Goal: Information Seeking & Learning: Compare options

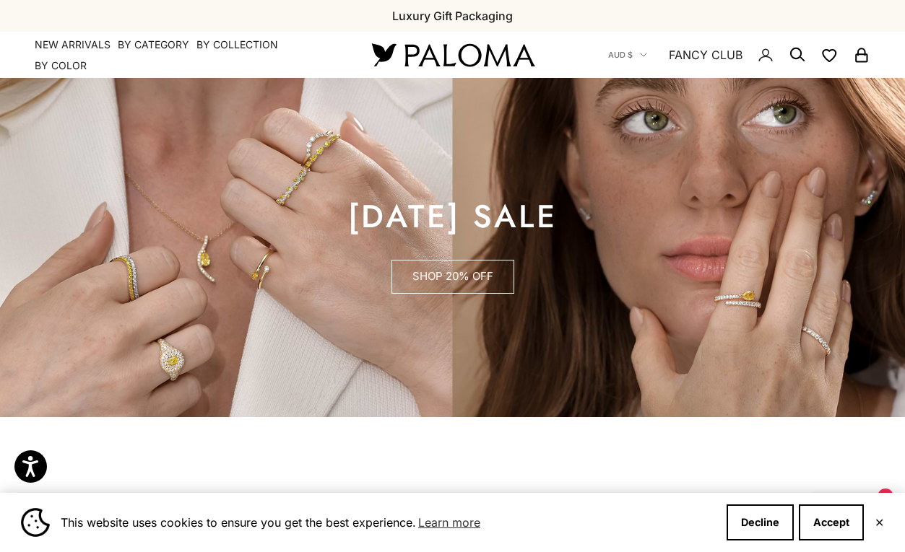
click at [487, 273] on link "SHOP 20% OFF" at bounding box center [452, 277] width 123 height 35
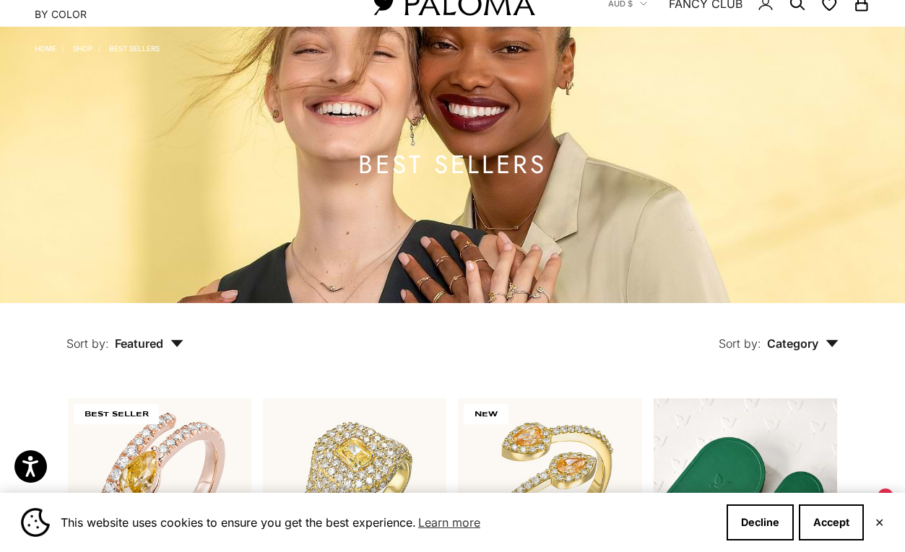
scroll to position [304, 0]
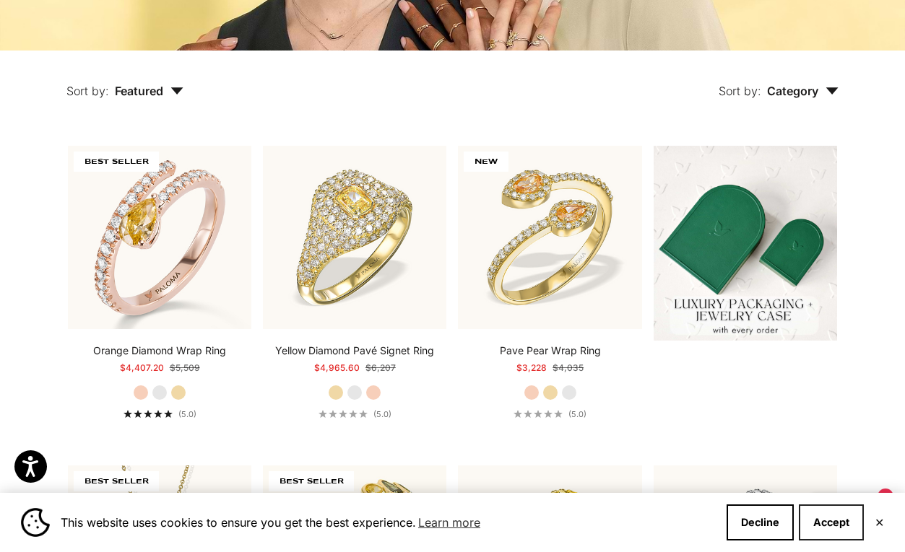
click at [818, 519] on button "Accept" at bounding box center [831, 523] width 65 height 36
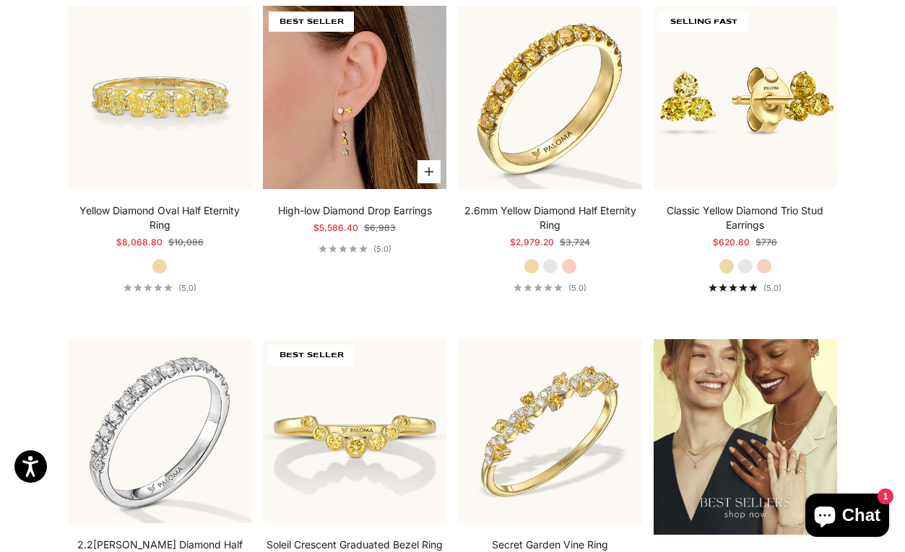
scroll to position [1657, 0]
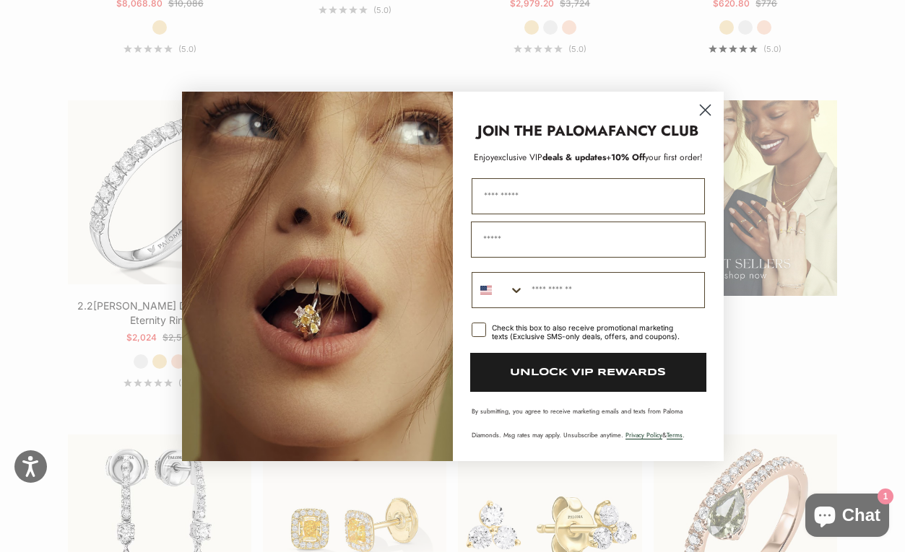
click at [707, 109] on circle "Close dialog" at bounding box center [705, 109] width 24 height 24
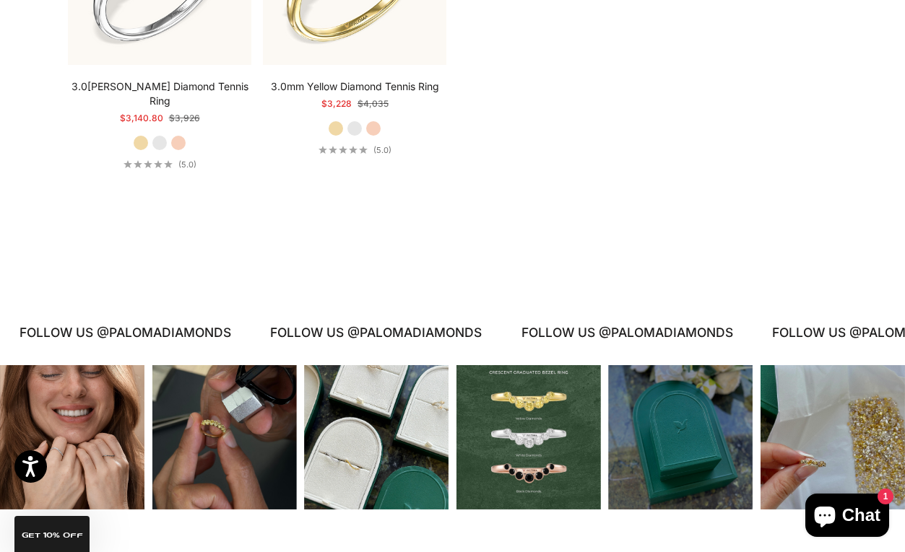
scroll to position [5893, 0]
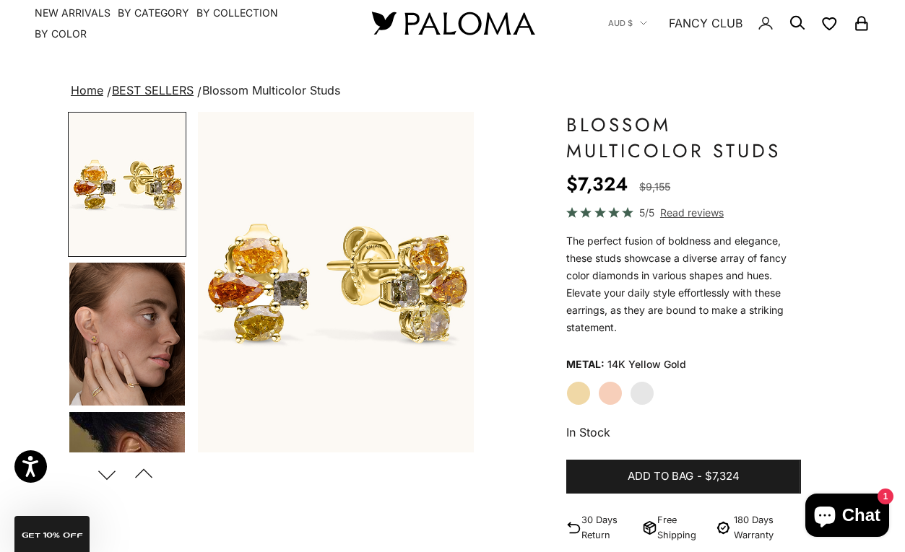
scroll to position [33, 0]
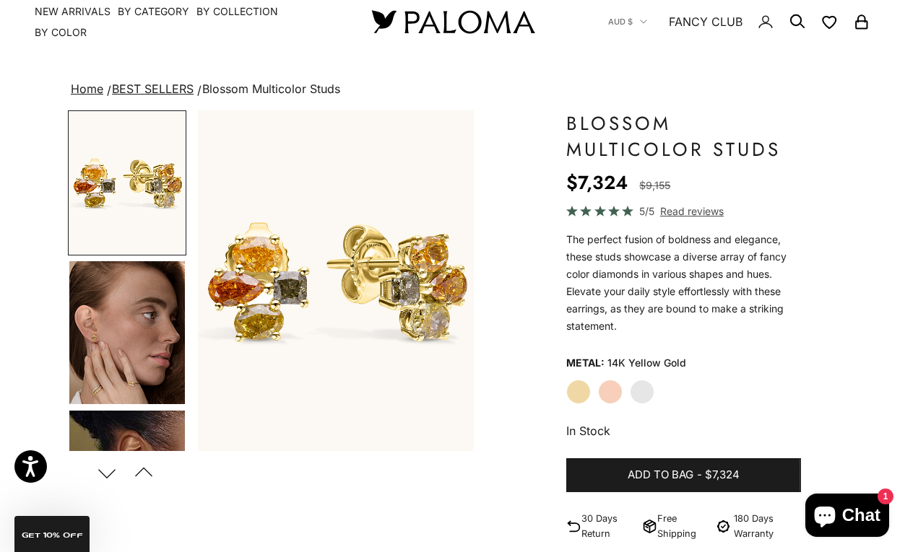
click at [152, 313] on img "Go to item 4" at bounding box center [127, 332] width 116 height 143
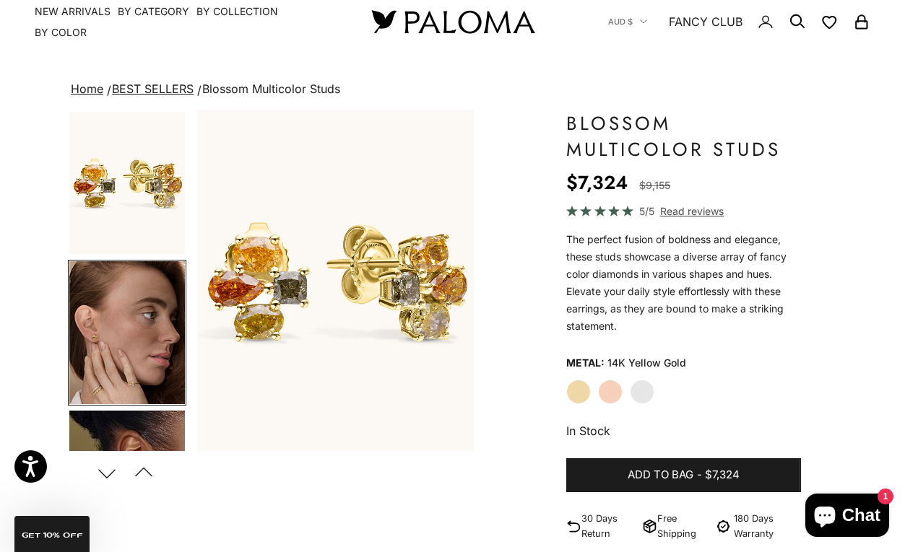
scroll to position [51, 0]
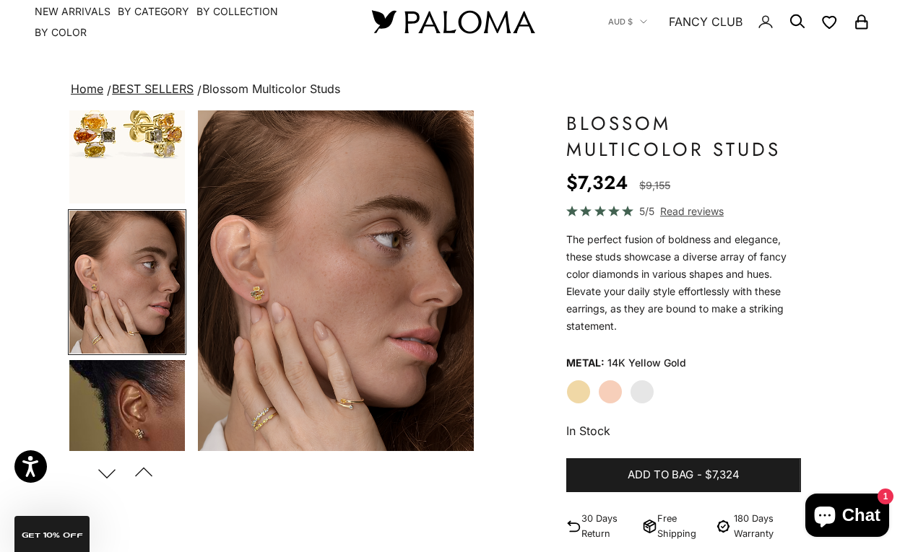
click at [134, 409] on img "Go to item 5" at bounding box center [127, 431] width 116 height 143
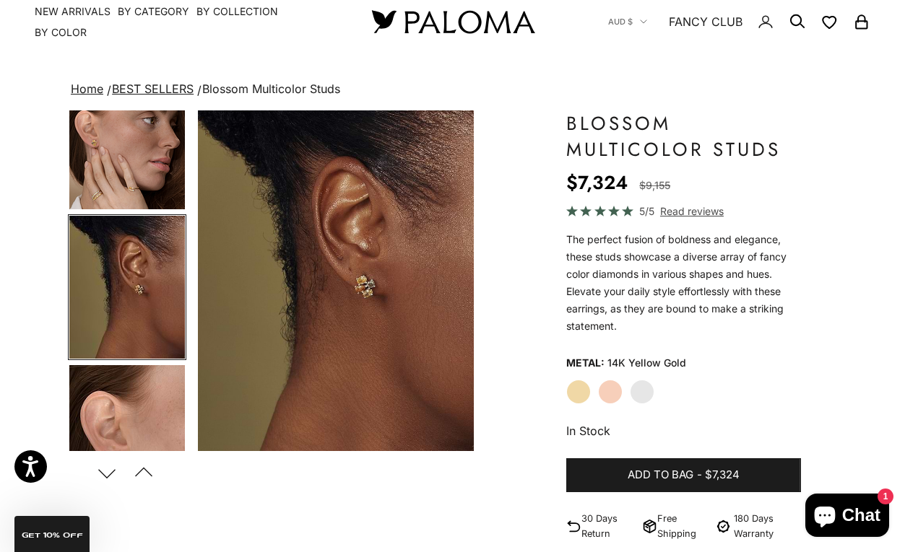
scroll to position [199, 0]
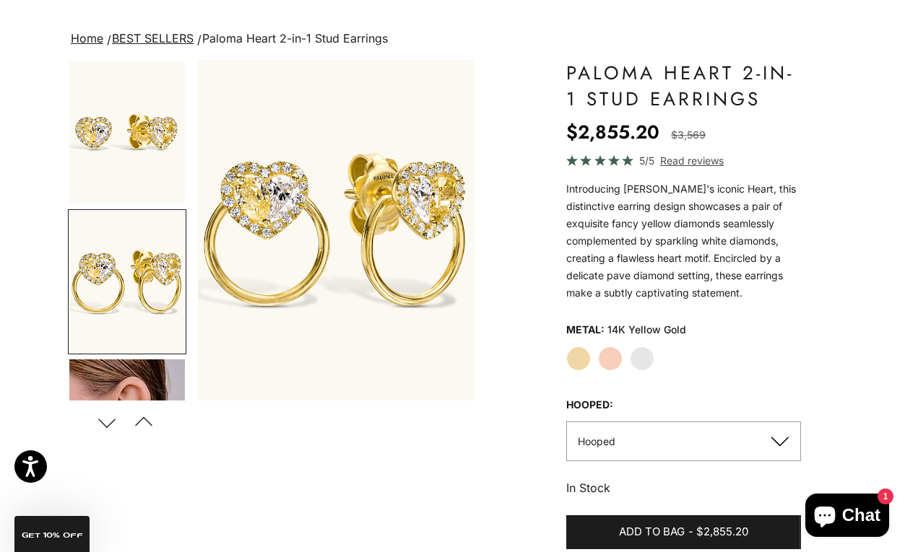
scroll to position [86, 0]
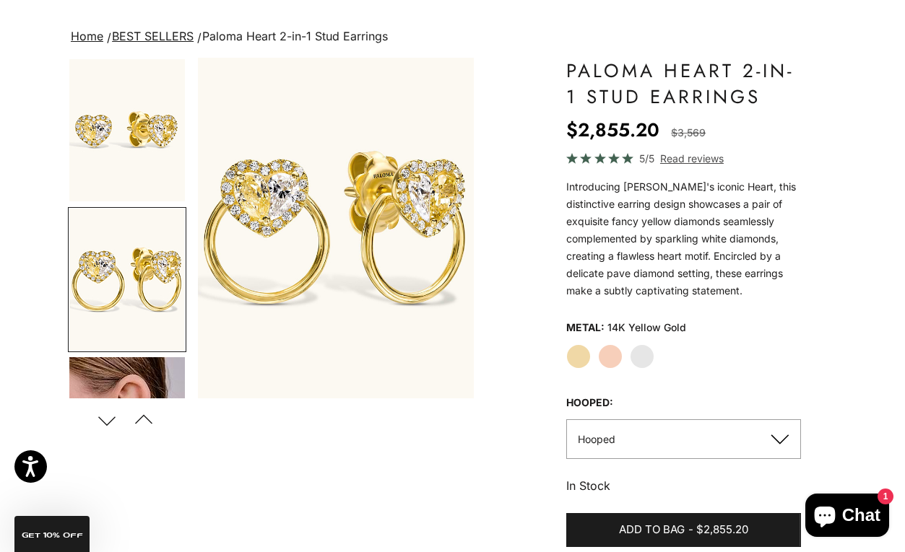
click at [121, 274] on img "Go to item 2" at bounding box center [127, 280] width 116 height 142
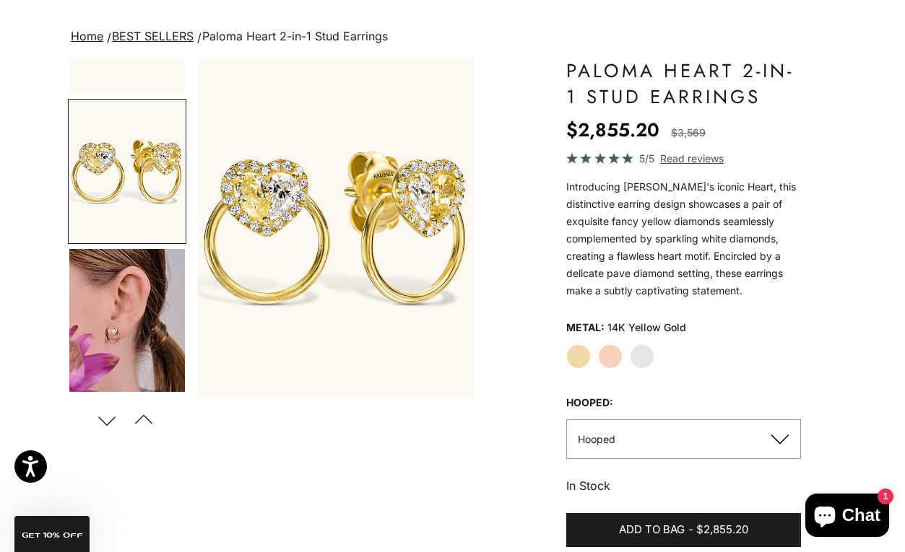
scroll to position [127, 0]
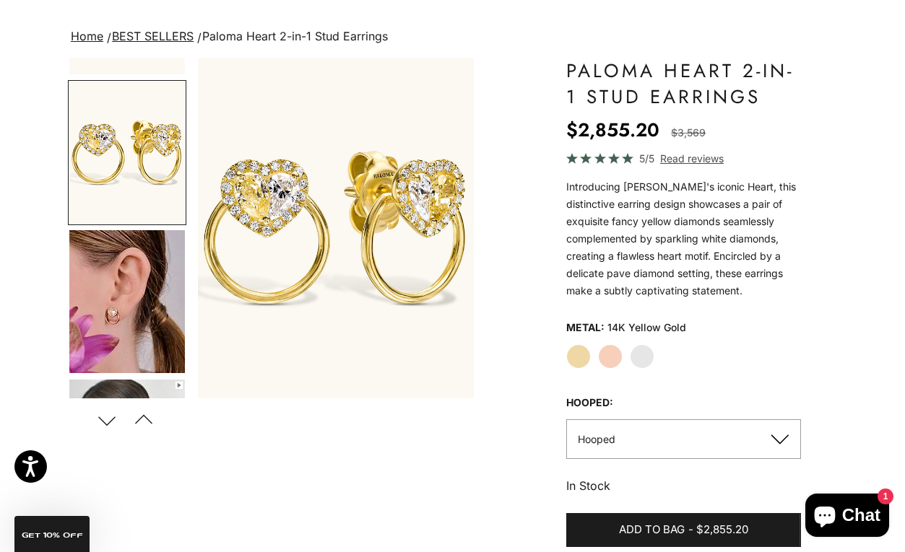
click at [112, 316] on img "Go to item 4" at bounding box center [127, 301] width 116 height 143
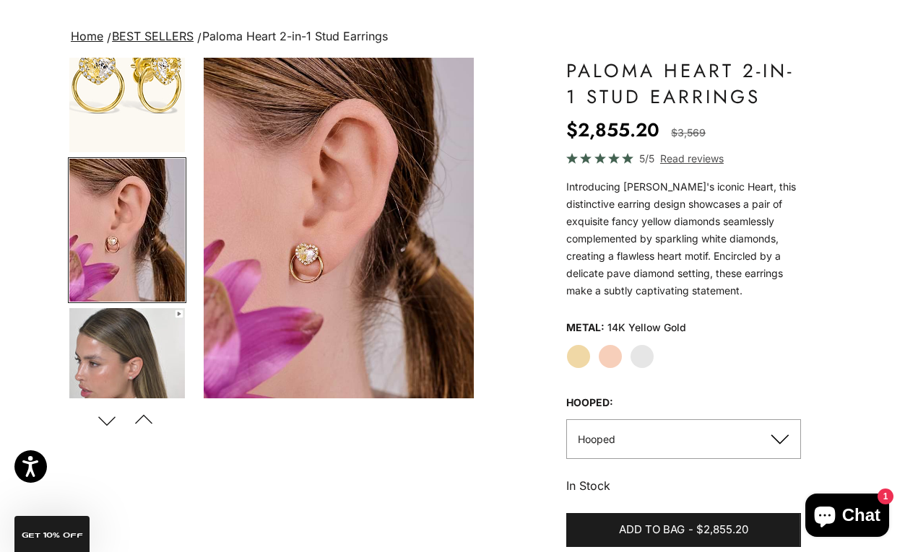
scroll to position [0, 586]
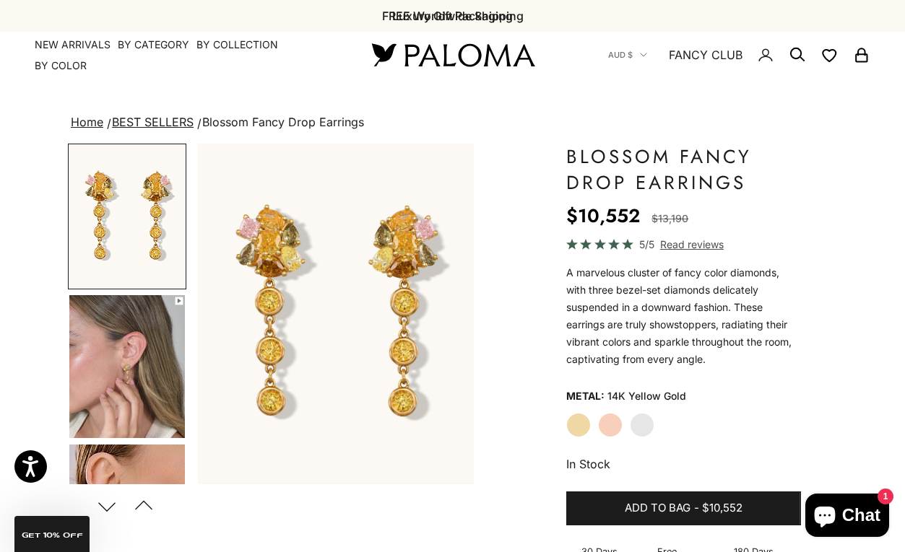
click at [118, 393] on img "Go to item 4" at bounding box center [127, 366] width 116 height 143
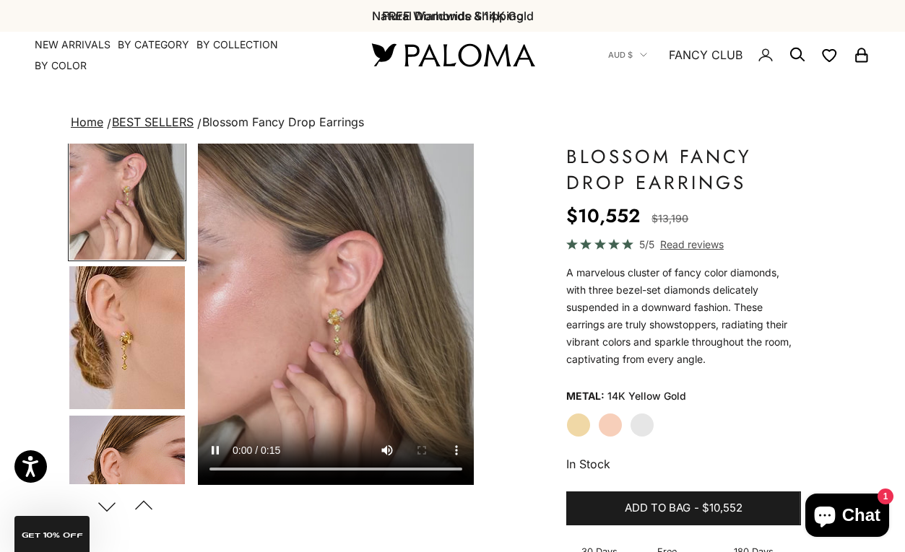
scroll to position [266, 0]
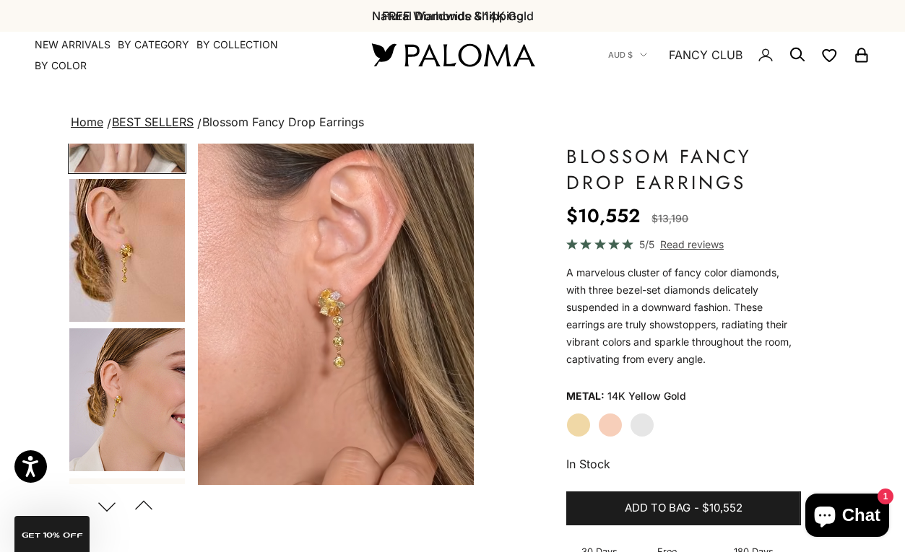
click at [142, 283] on img "Go to item 5" at bounding box center [127, 250] width 116 height 143
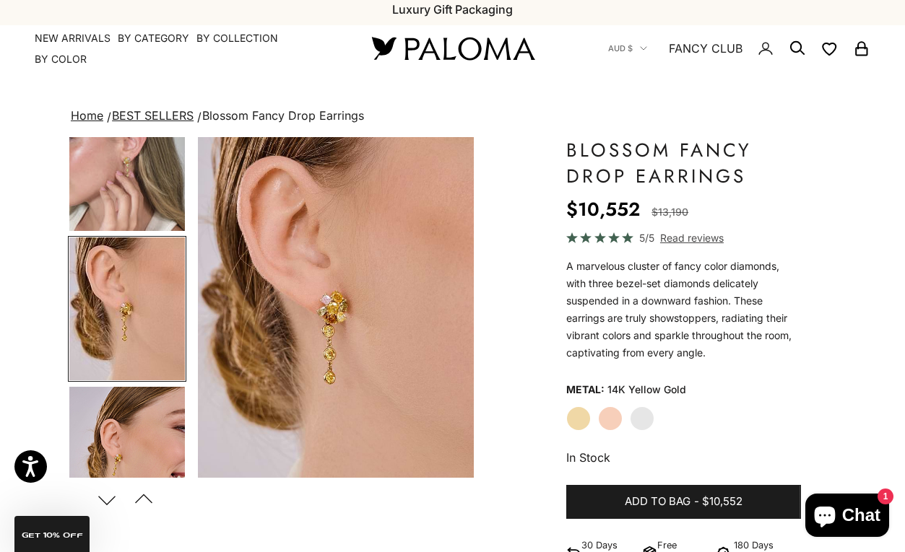
scroll to position [9, 0]
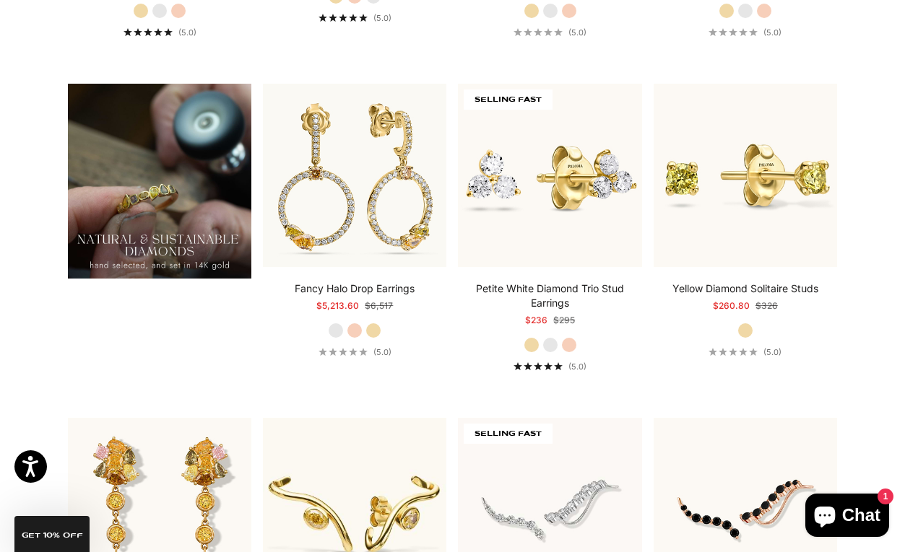
scroll to position [1209, 0]
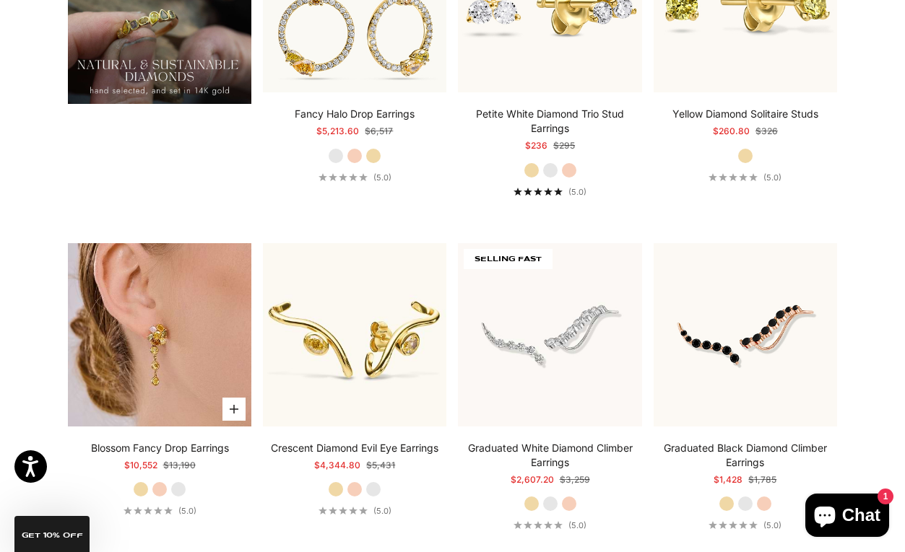
click at [203, 313] on img at bounding box center [159, 334] width 183 height 183
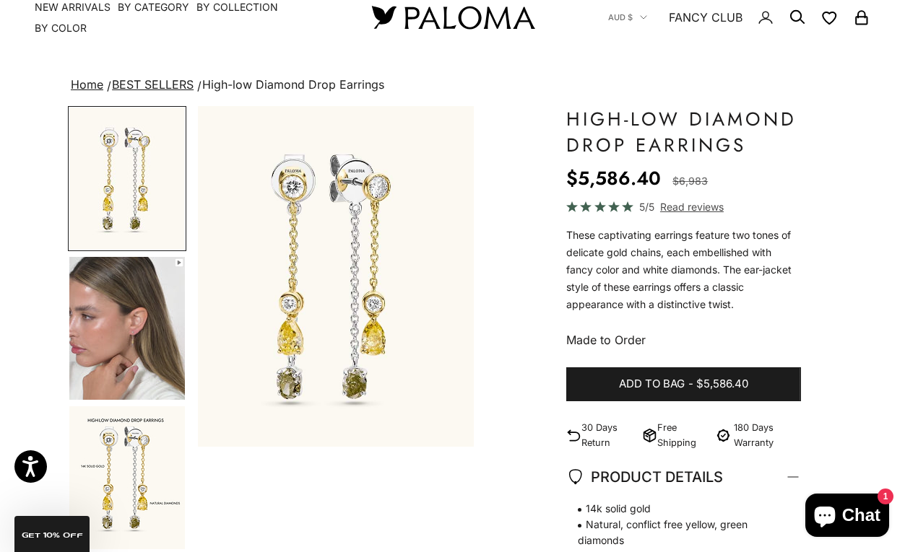
scroll to position [59, 0]
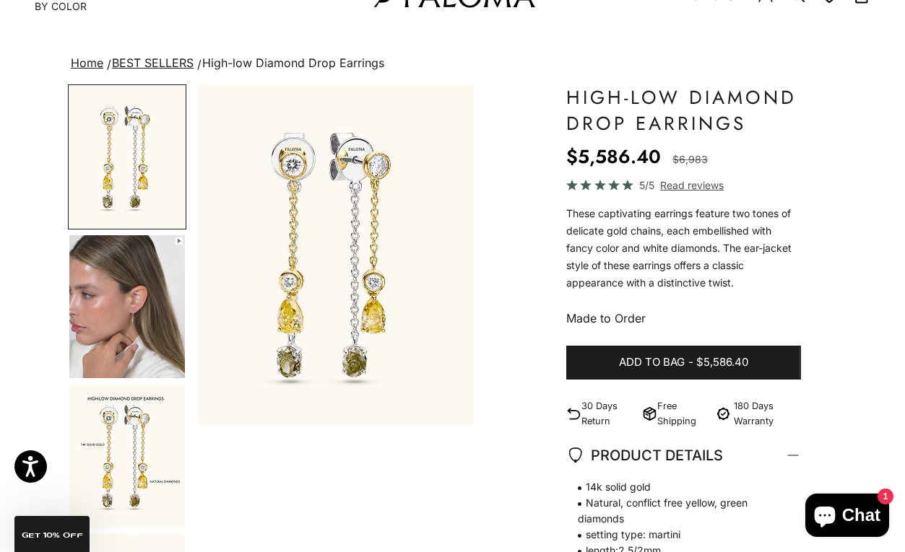
click at [140, 441] on img "Go to item 3" at bounding box center [127, 456] width 116 height 143
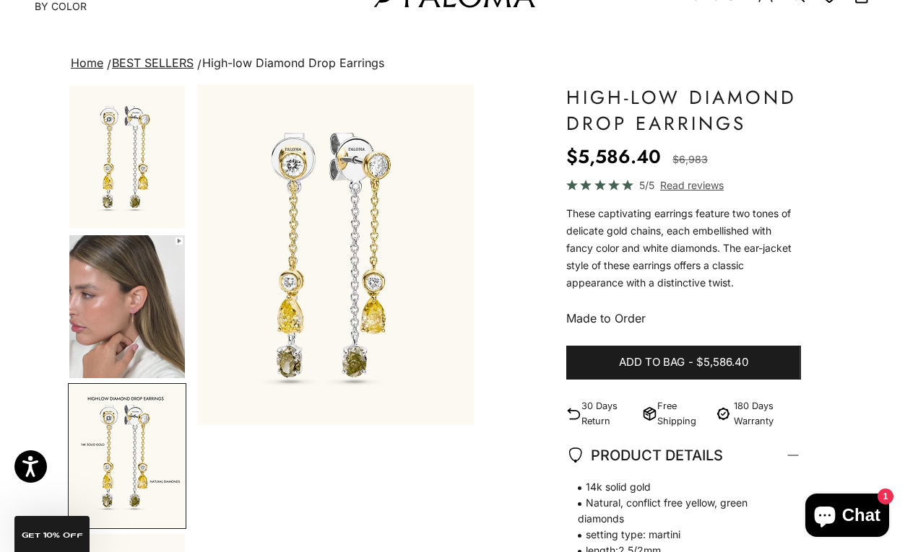
scroll to position [0, 586]
click at [121, 339] on img "Go to item 2" at bounding box center [127, 306] width 116 height 143
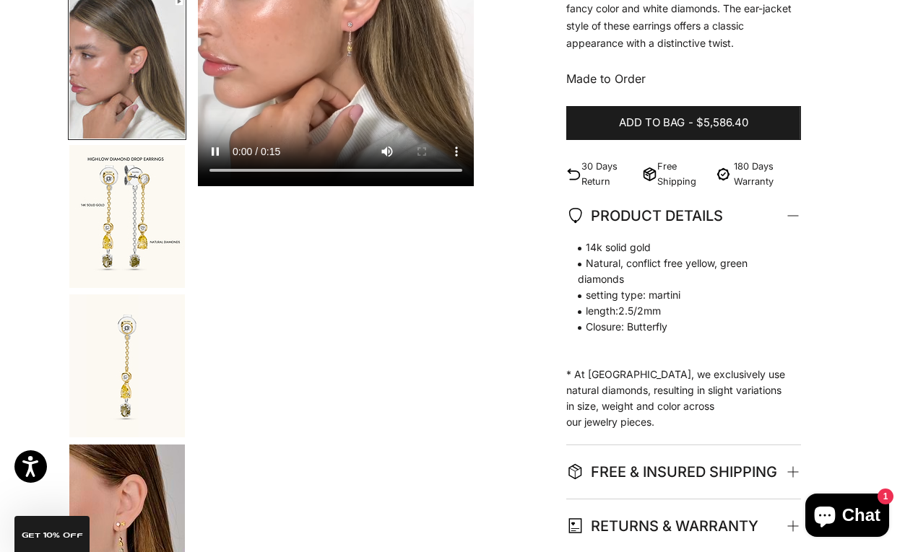
scroll to position [567, 0]
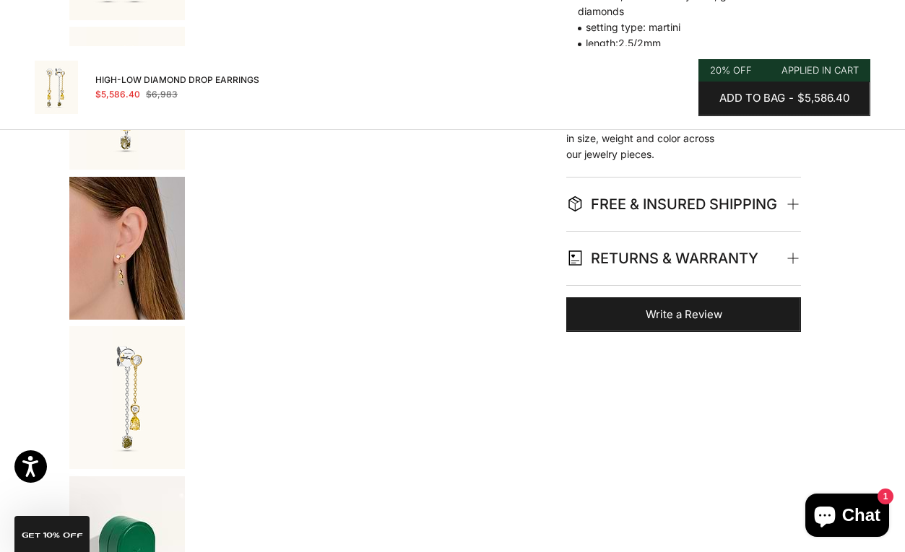
click at [138, 265] on img "Go to item 5" at bounding box center [127, 248] width 116 height 143
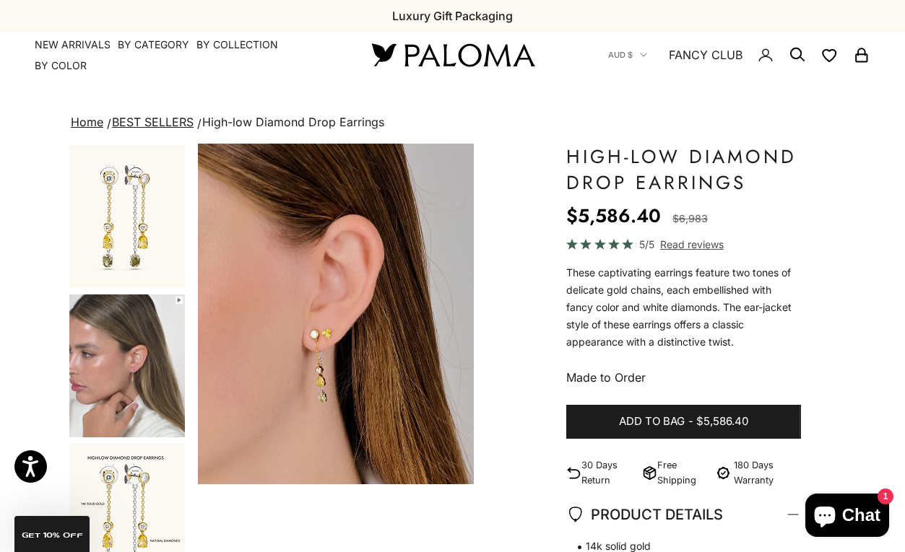
scroll to position [0, 0]
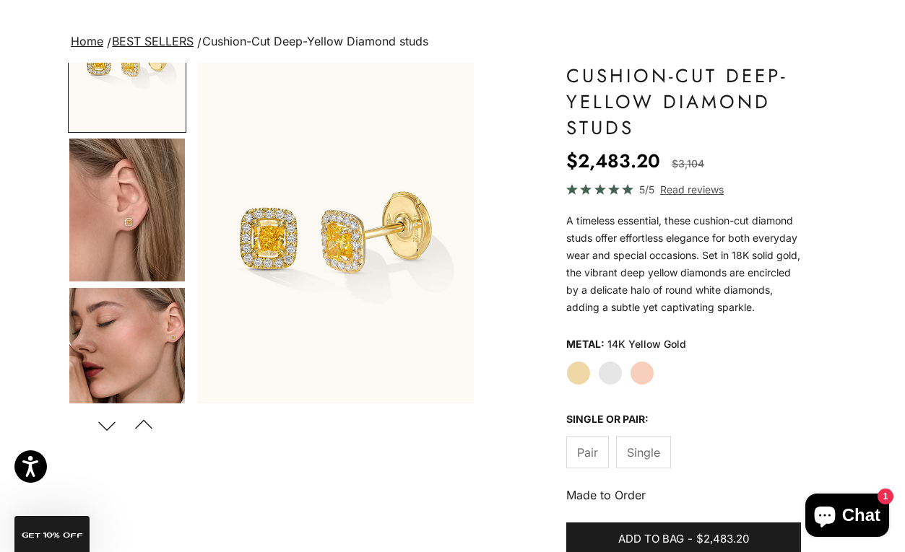
scroll to position [87, 0]
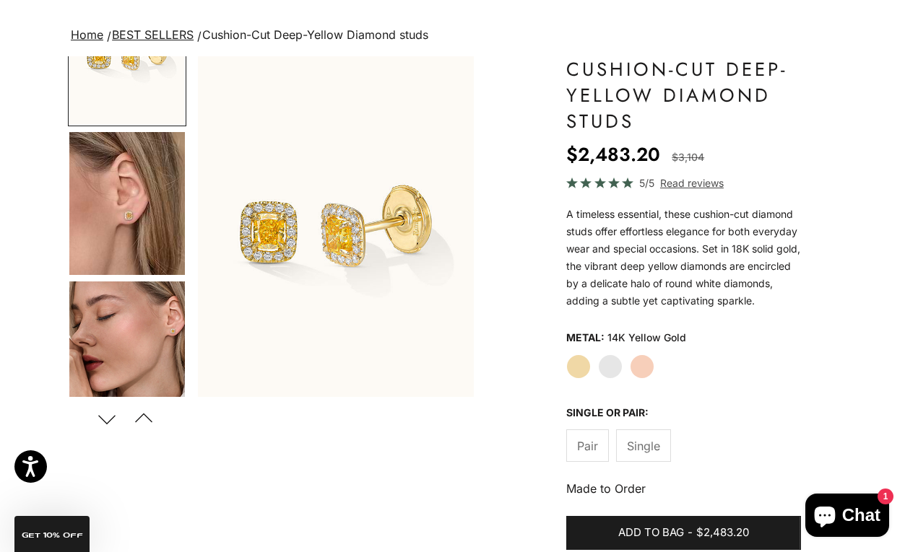
click at [651, 462] on label "Single" at bounding box center [643, 446] width 55 height 32
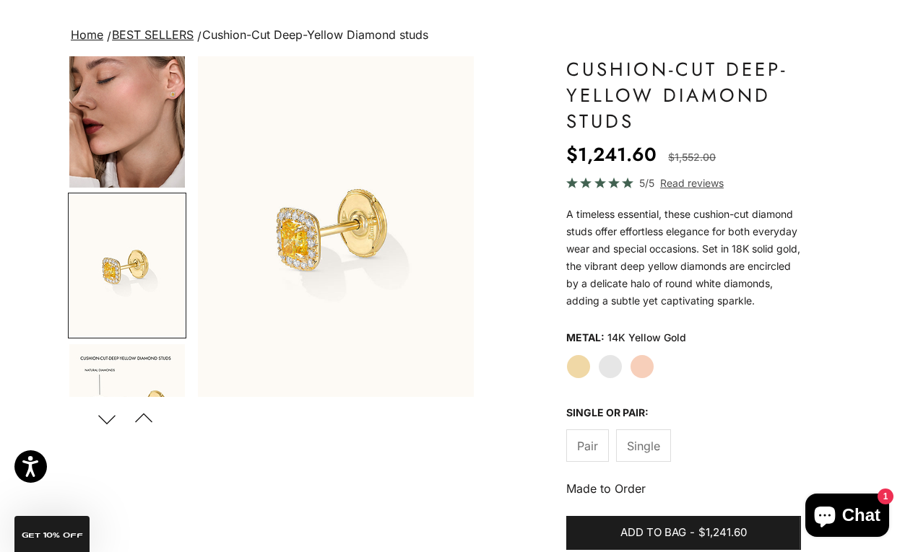
scroll to position [350, 0]
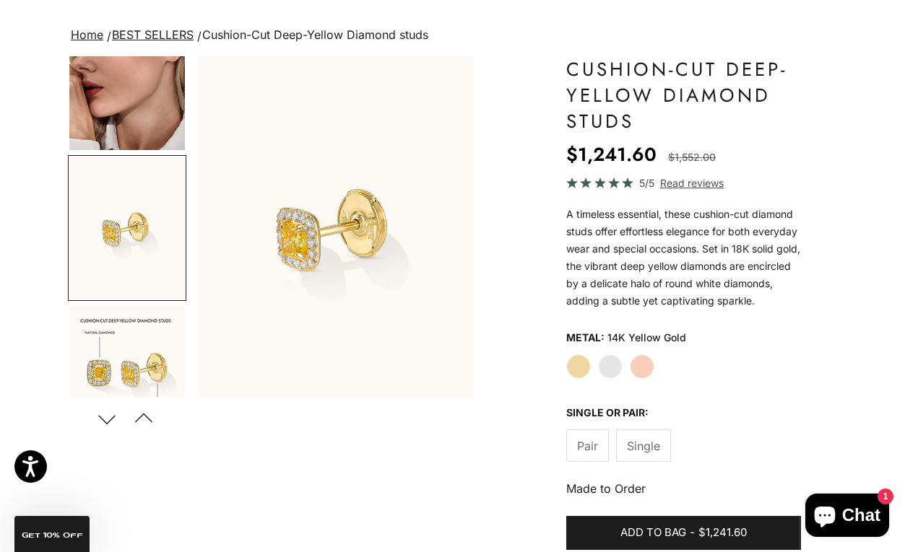
click at [579, 456] on span "Pair" at bounding box center [587, 446] width 21 height 19
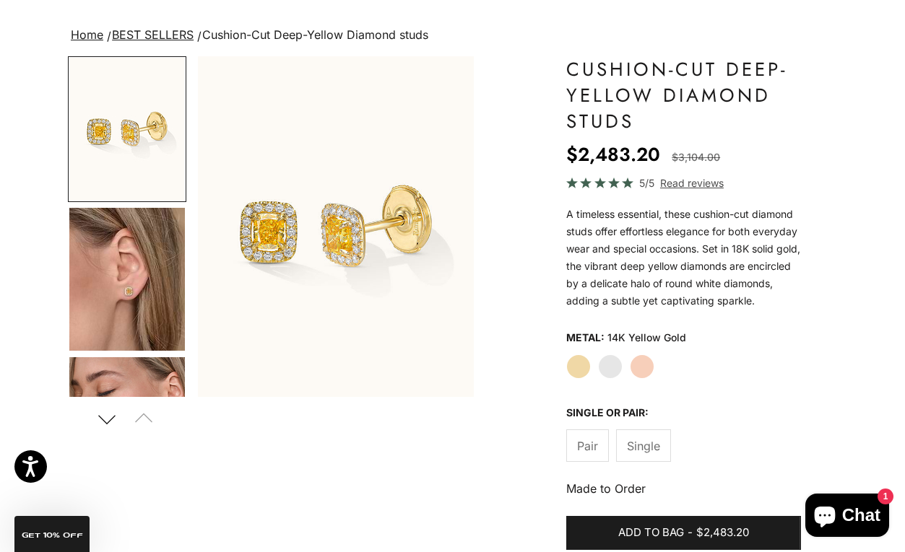
click at [160, 271] on img "Go to item 4" at bounding box center [127, 279] width 116 height 143
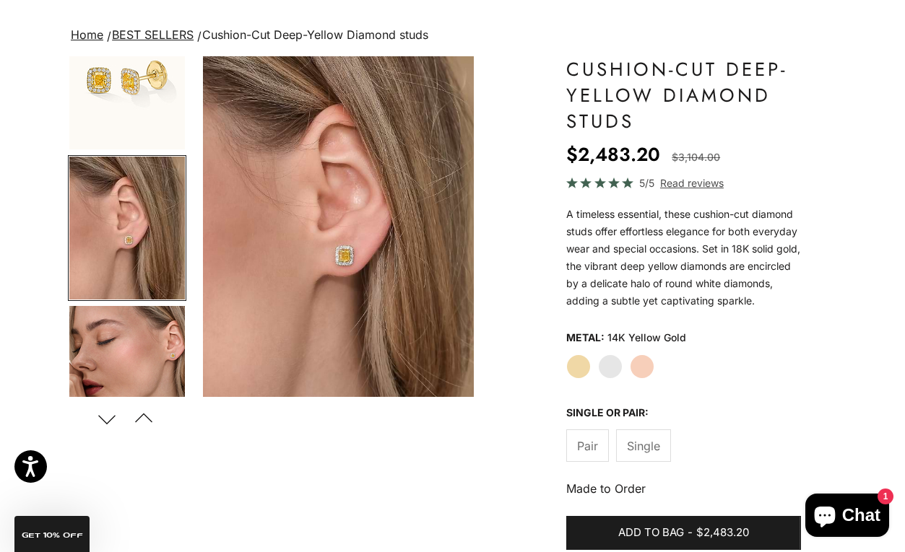
scroll to position [0, 293]
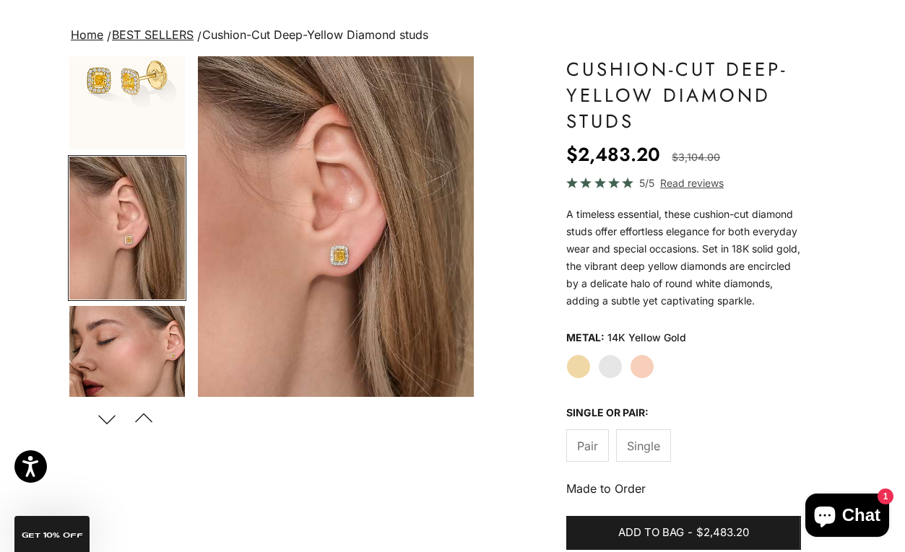
click at [137, 339] on img "Go to item 5" at bounding box center [127, 377] width 116 height 143
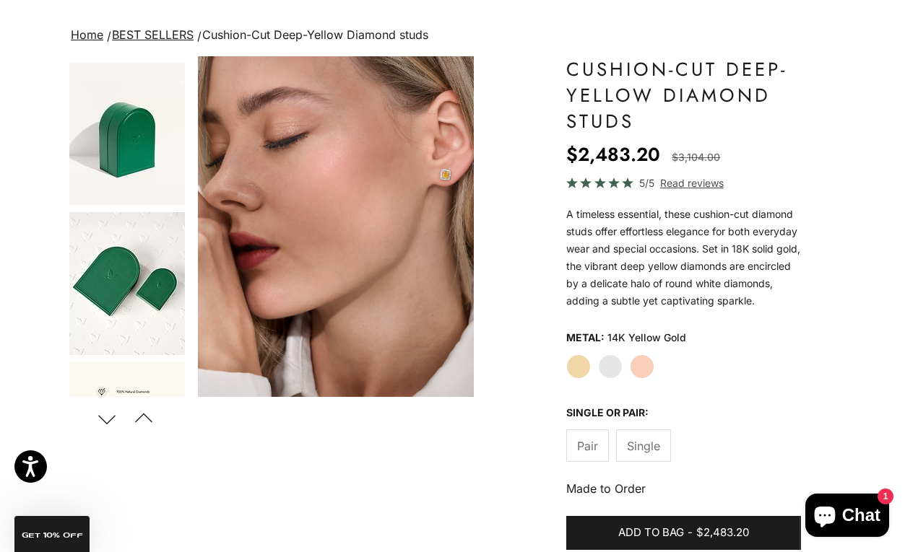
scroll to position [1005, 0]
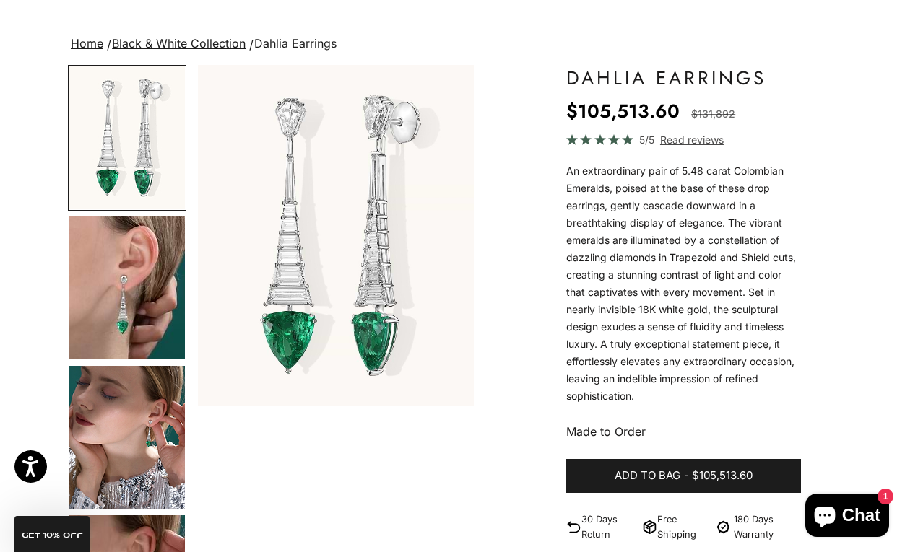
scroll to position [89, 0]
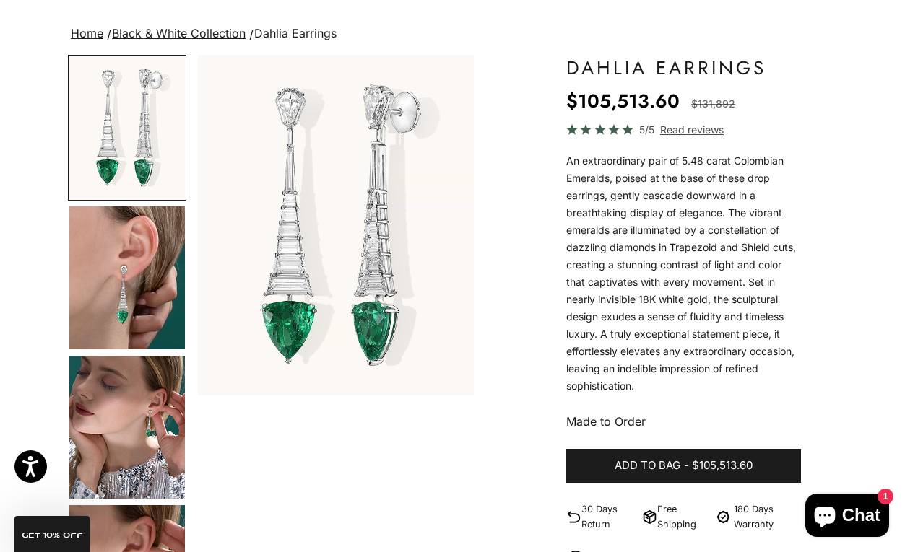
click at [134, 254] on img "Go to item 2" at bounding box center [127, 278] width 116 height 143
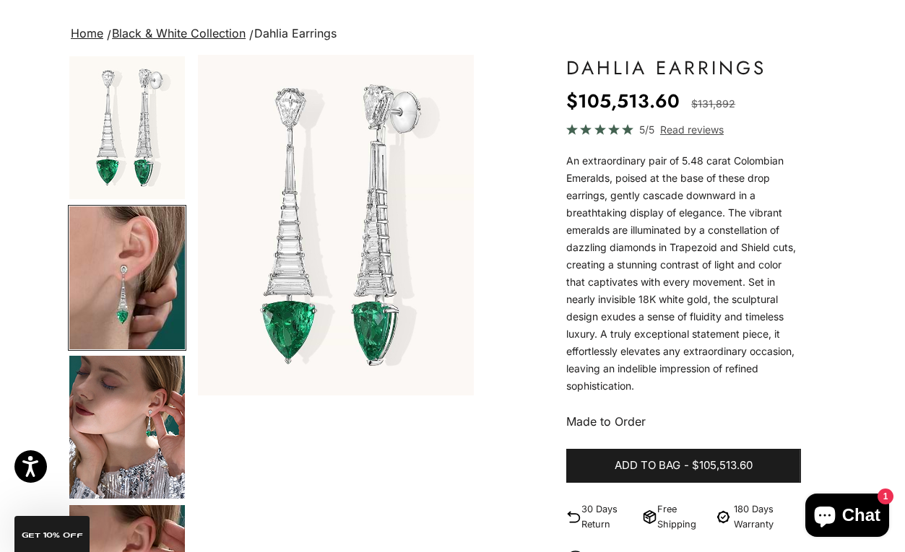
scroll to position [0, 293]
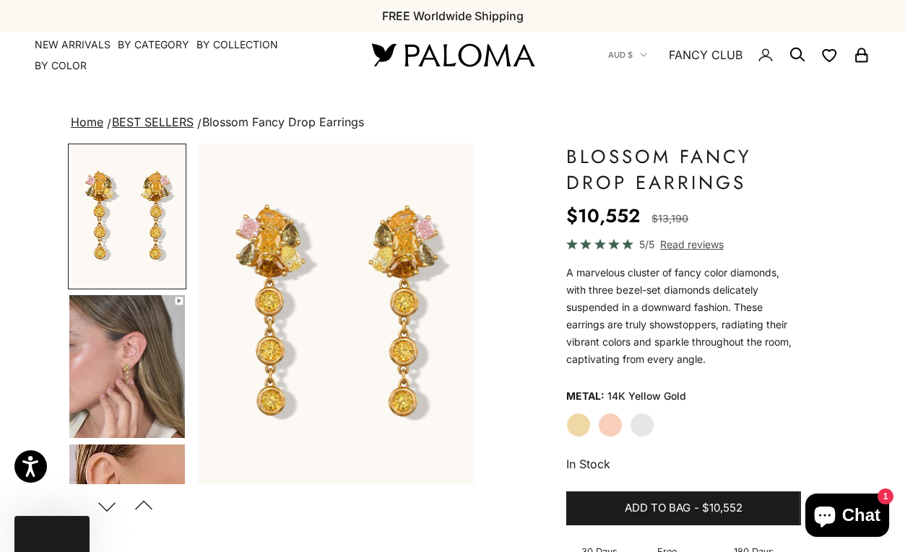
click at [97, 382] on img "Go to item 4" at bounding box center [127, 366] width 116 height 143
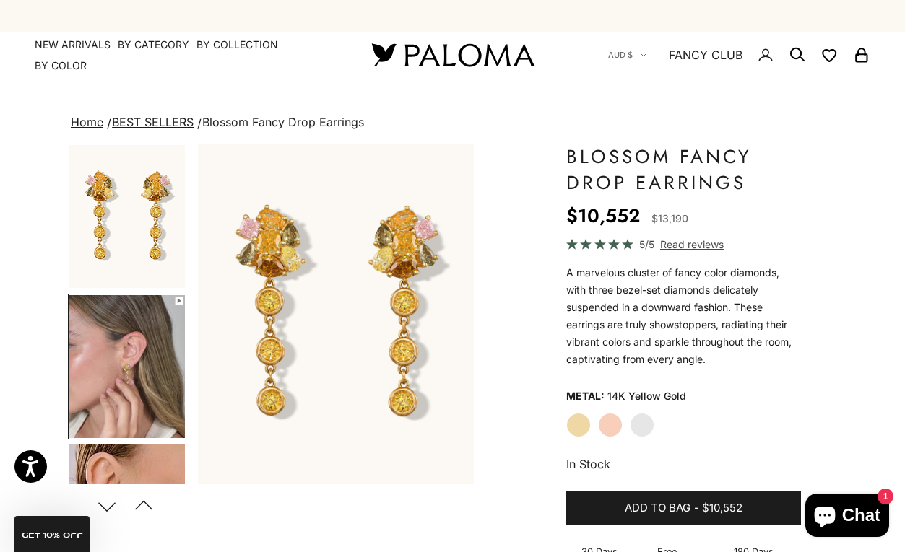
scroll to position [51, 0]
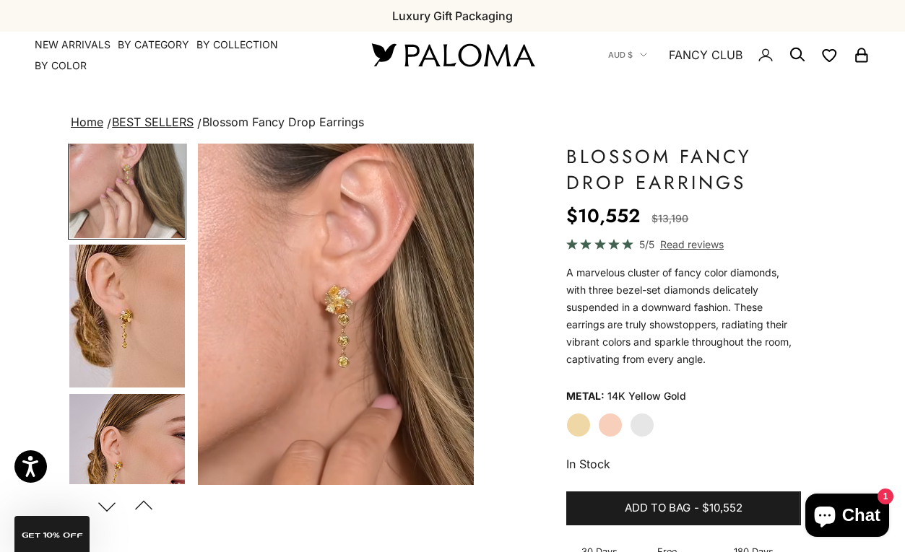
click at [128, 317] on img "Go to item 5" at bounding box center [127, 316] width 116 height 143
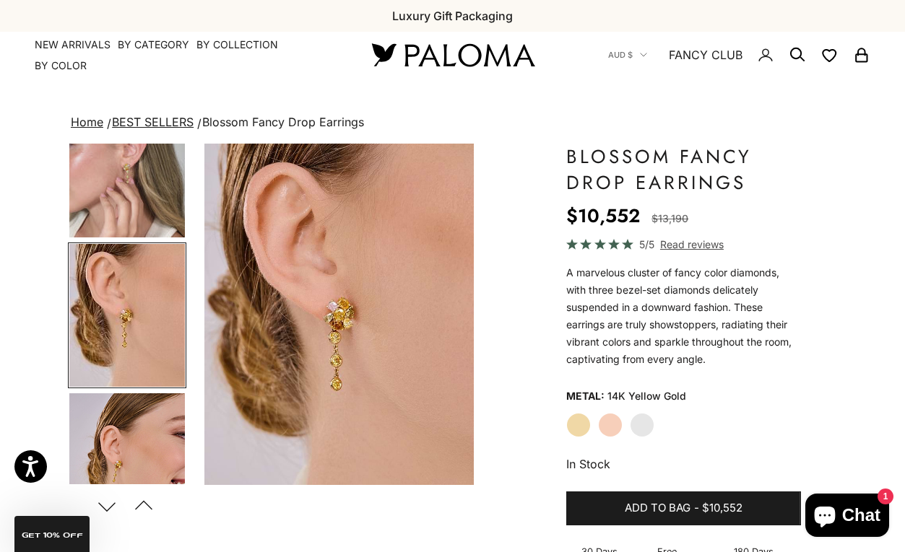
scroll to position [0, 586]
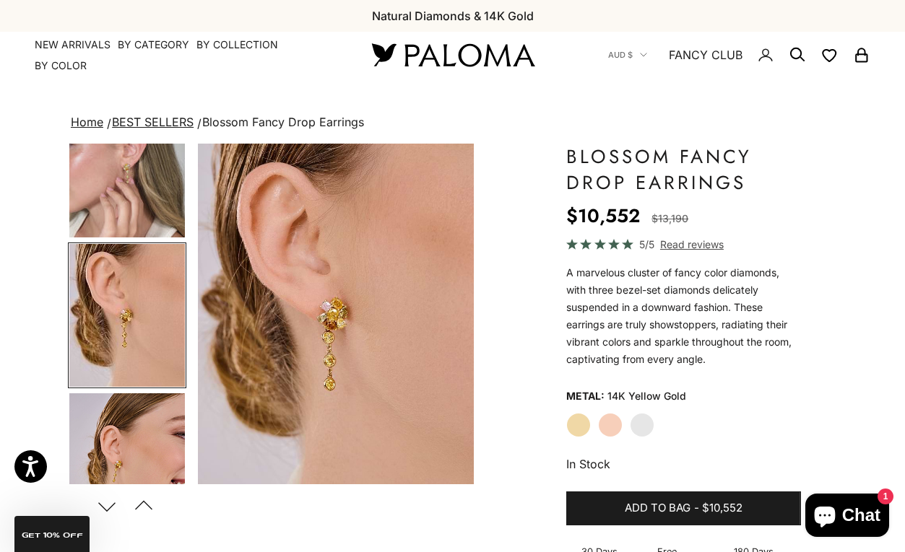
click at [612, 425] on label "Rose Gold" at bounding box center [610, 425] width 25 height 25
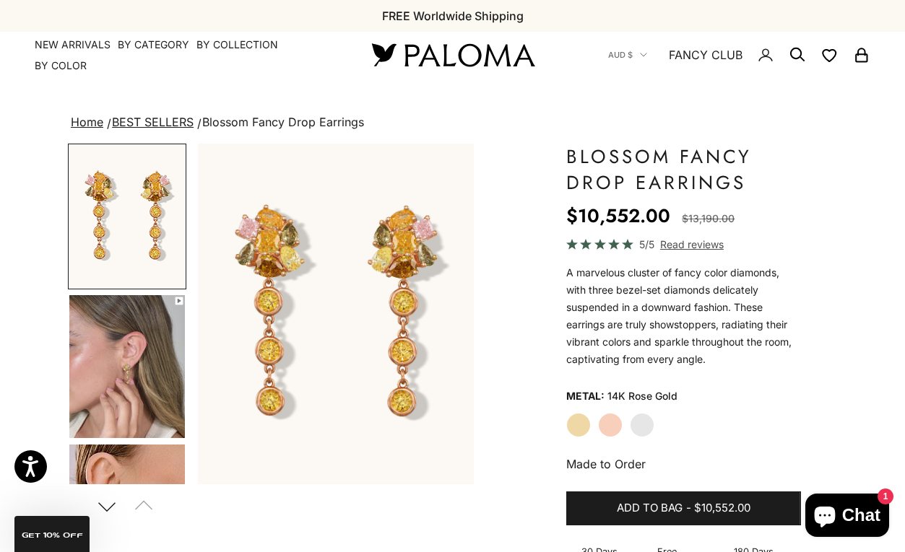
click at [646, 430] on label "White Gold" at bounding box center [642, 425] width 25 height 25
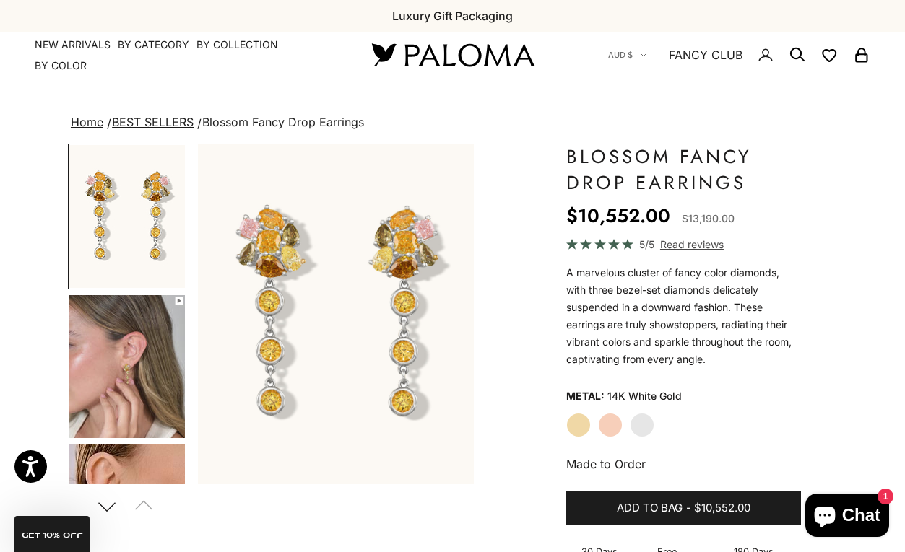
click at [582, 421] on label "Yellow Gold" at bounding box center [578, 425] width 25 height 25
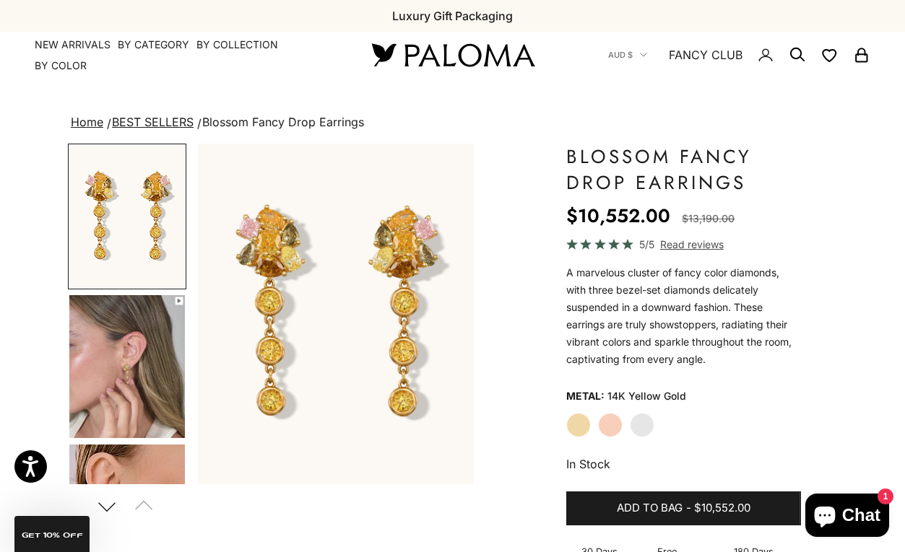
click at [607, 422] on label "Rose Gold" at bounding box center [610, 425] width 25 height 25
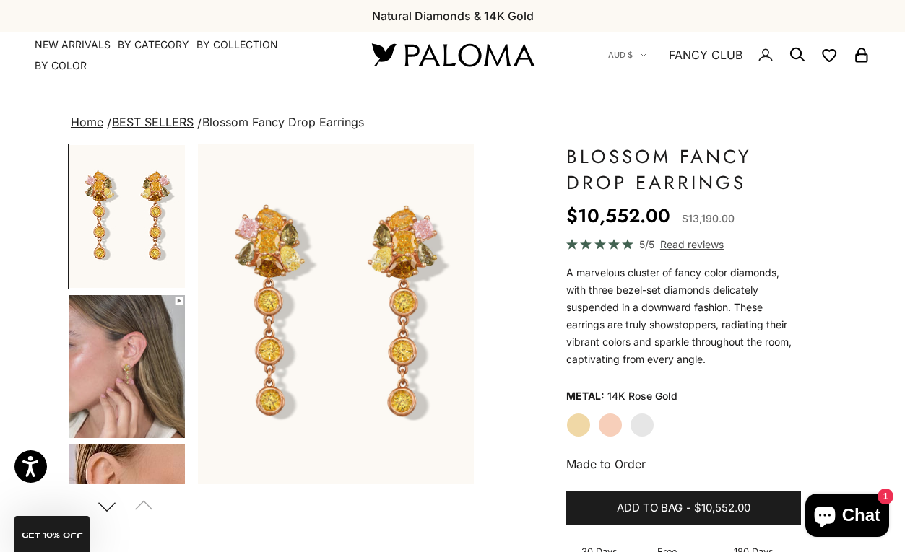
click at [578, 429] on label "Yellow Gold" at bounding box center [578, 425] width 25 height 25
